Goal: Navigation & Orientation: Go to known website

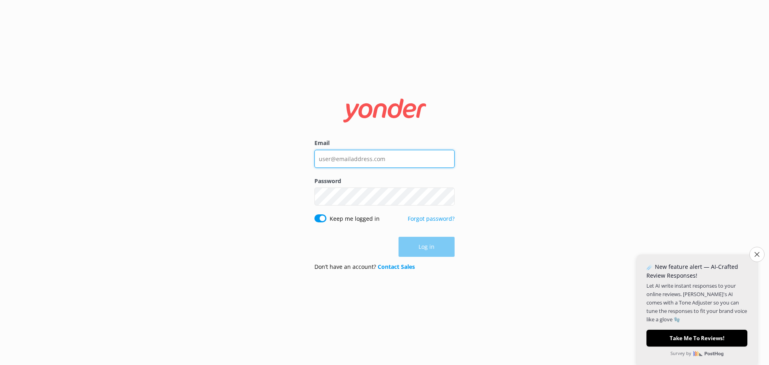
type input "[EMAIL_ADDRESS][DOMAIN_NAME]"
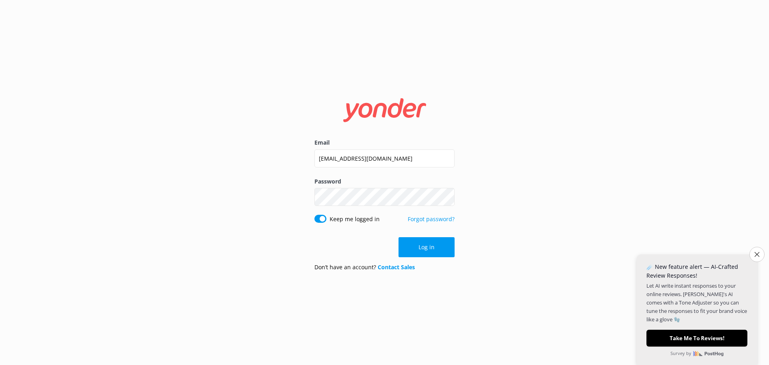
drag, startPoint x: 475, startPoint y: 227, endPoint x: 470, endPoint y: 232, distance: 7.7
click at [475, 227] on div "Email [EMAIL_ADDRESS][DOMAIN_NAME] Password Show password Keep me logged in For…" at bounding box center [384, 182] width 769 height 365
click at [429, 248] on button "Log in" at bounding box center [427, 247] width 56 height 20
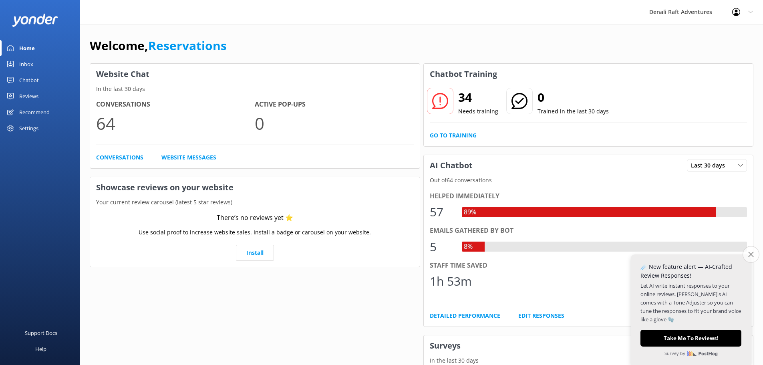
click at [749, 258] on button "Close survey" at bounding box center [751, 254] width 17 height 17
